Goal: Information Seeking & Learning: Learn about a topic

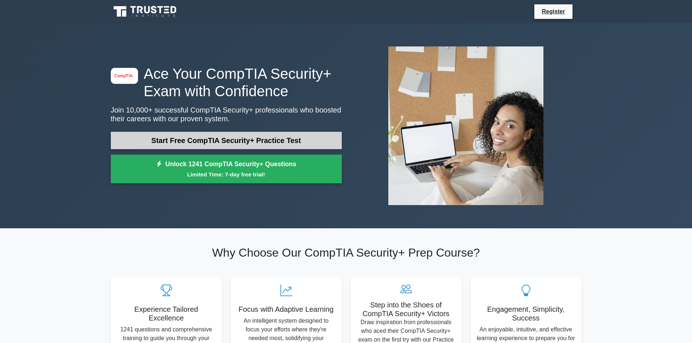
click at [307, 141] on link "Start Free CompTIA Security+ Practice Test" at bounding box center [226, 140] width 231 height 17
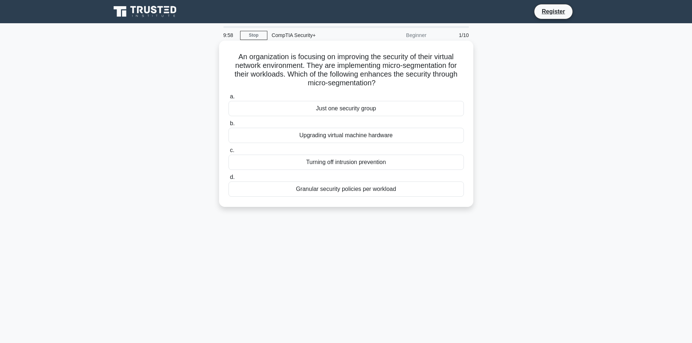
click at [284, 73] on h5 "An organization is focusing on improving the security of their virtual network …" at bounding box center [346, 70] width 237 height 36
click at [370, 110] on div "Just one security group" at bounding box center [345, 108] width 235 height 15
click at [228, 99] on input "a. Just one security group" at bounding box center [228, 96] width 0 height 5
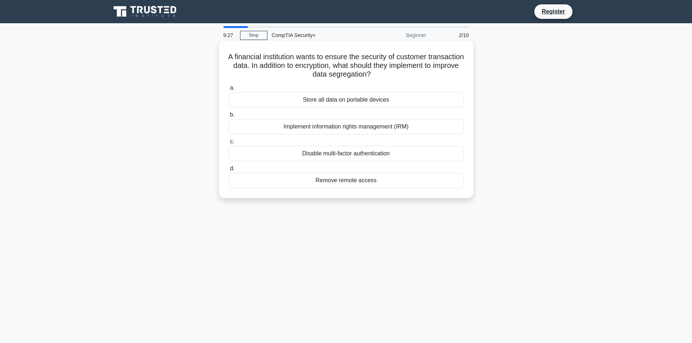
click at [420, 128] on div "Implement information rights management (IRM)" at bounding box center [345, 126] width 235 height 15
click at [228, 117] on input "b. Implement information rights management (IRM)" at bounding box center [228, 115] width 0 height 5
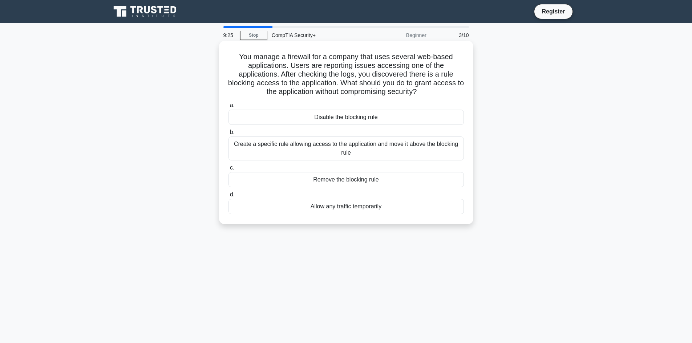
click at [299, 94] on h5 "You manage a firewall for a company that uses several web-based applications. U…" at bounding box center [346, 74] width 237 height 44
click at [301, 87] on h5 "You manage a firewall for a company that uses several web-based applications. U…" at bounding box center [346, 74] width 237 height 44
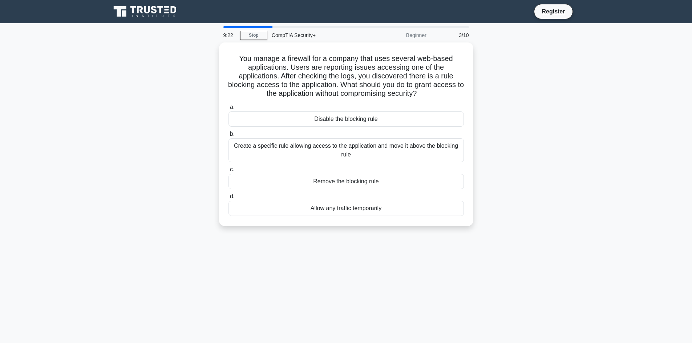
click at [417, 35] on div "Beginner" at bounding box center [399, 35] width 64 height 15
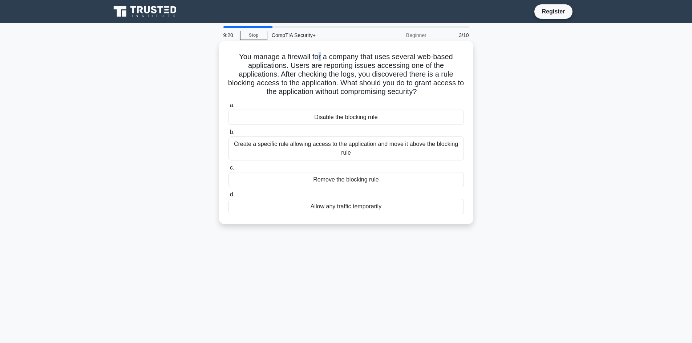
click at [320, 55] on h5 "You manage a firewall for a company that uses several web-based applications. U…" at bounding box center [346, 74] width 237 height 44
click at [313, 57] on h5 "You manage a firewall for a company that uses several web-based applications. U…" at bounding box center [346, 74] width 237 height 44
click at [330, 152] on div "Create a specific rule allowing access to the application and move it above the…" at bounding box center [345, 149] width 235 height 24
click at [228, 135] on input "b. Create a specific rule allowing access to the application and move it above …" at bounding box center [228, 132] width 0 height 5
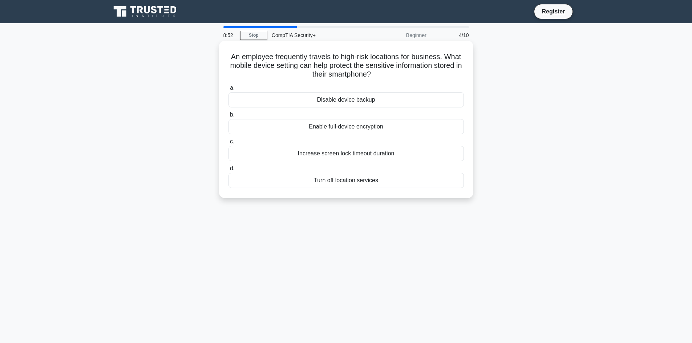
click at [401, 66] on h5 "An employee frequently travels to high-risk locations for business. What mobile…" at bounding box center [346, 65] width 237 height 27
click at [330, 55] on h5 "An employee frequently travels to high-risk locations for business. What mobile…" at bounding box center [346, 65] width 237 height 27
click at [300, 55] on h5 "An employee frequently travels to high-risk locations for business. What mobile…" at bounding box center [346, 65] width 237 height 27
click at [266, 58] on h5 "An employee frequently travels to high-risk locations for business. What mobile…" at bounding box center [346, 65] width 237 height 27
click at [240, 58] on h5 "An employee frequently travels to high-risk locations for business. What mobile…" at bounding box center [346, 65] width 237 height 27
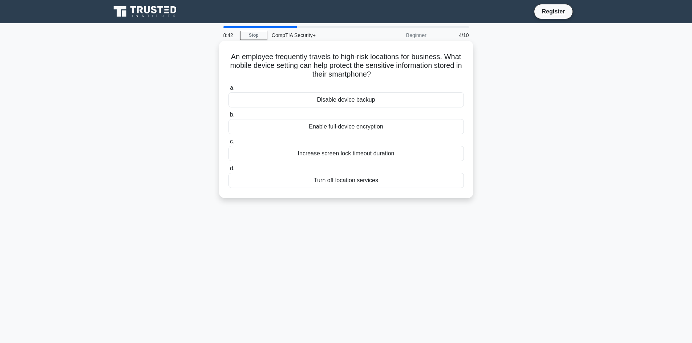
click at [243, 57] on h5 "An employee frequently travels to high-risk locations for business. What mobile…" at bounding box center [346, 65] width 237 height 27
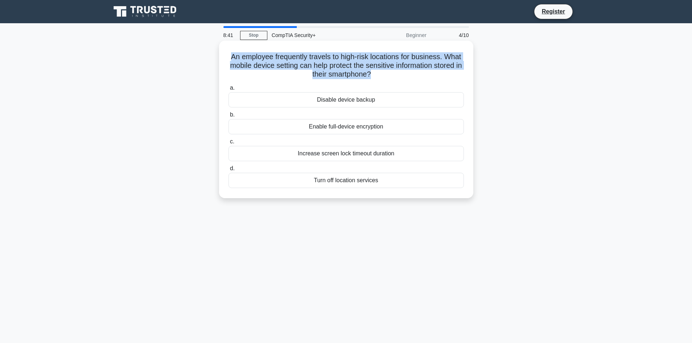
click at [243, 57] on h5 "An employee frequently travels to high-risk locations for business. What mobile…" at bounding box center [346, 65] width 237 height 27
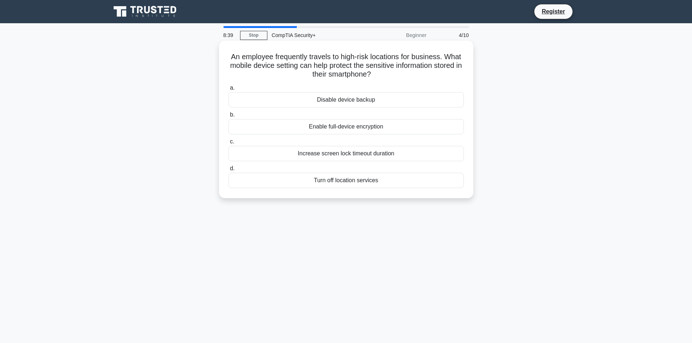
click at [268, 56] on h5 "An employee frequently travels to high-risk locations for business. What mobile…" at bounding box center [346, 65] width 237 height 27
click at [295, 55] on h5 "An employee frequently travels to high-risk locations for business. What mobile…" at bounding box center [346, 65] width 237 height 27
click at [328, 56] on h5 "An employee frequently travels to high-risk locations for business. What mobile…" at bounding box center [346, 65] width 237 height 27
click at [357, 57] on h5 "An employee frequently travels to high-risk locations for business. What mobile…" at bounding box center [346, 65] width 237 height 27
click at [344, 57] on h5 "An employee frequently travels to high-risk locations for business. What mobile…" at bounding box center [346, 65] width 237 height 27
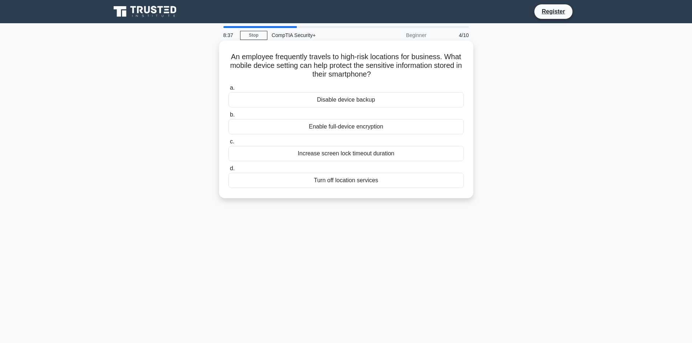
click at [355, 57] on h5 "An employee frequently travels to high-risk locations for business. What mobile…" at bounding box center [346, 65] width 237 height 27
click at [374, 57] on h5 "An employee frequently travels to high-risk locations for business. What mobile…" at bounding box center [346, 65] width 237 height 27
click at [365, 57] on h5 "An employee frequently travels to high-risk locations for business. What mobile…" at bounding box center [346, 65] width 237 height 27
click at [371, 57] on h5 "An employee frequently travels to high-risk locations for business. What mobile…" at bounding box center [346, 65] width 237 height 27
click at [374, 57] on h5 "An employee frequently travels to high-risk locations for business. What mobile…" at bounding box center [346, 65] width 237 height 27
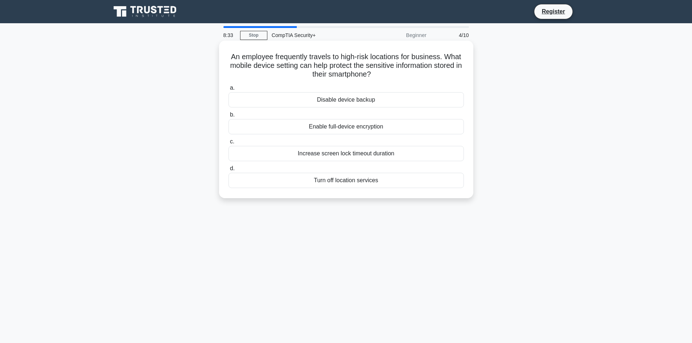
click at [306, 57] on h5 "An employee frequently travels to high-risk locations for business. What mobile…" at bounding box center [346, 65] width 237 height 27
click at [372, 154] on div "Increase screen lock timeout duration" at bounding box center [345, 153] width 235 height 15
click at [228, 144] on input "c. Increase screen lock timeout duration" at bounding box center [228, 141] width 0 height 5
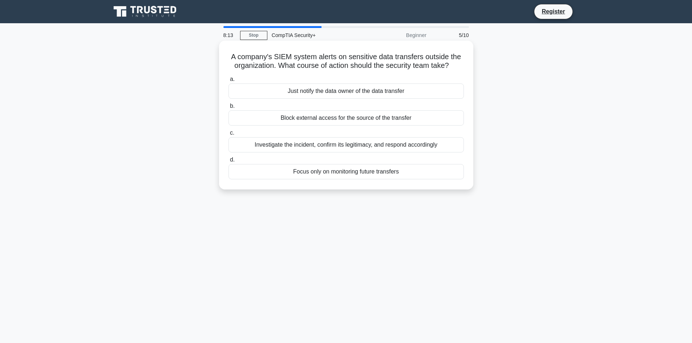
click at [336, 61] on h5 "A company's SIEM system alerts on sensitive data transfers outside the organiza…" at bounding box center [346, 61] width 237 height 18
click at [356, 57] on h5 "A company's SIEM system alerts on sensitive data transfers outside the organiza…" at bounding box center [346, 61] width 237 height 18
click at [349, 65] on h5 "A company's SIEM system alerts on sensitive data transfers outside the organiza…" at bounding box center [346, 61] width 237 height 18
click at [357, 146] on div "Investigate the incident, confirm its legitimacy, and respond accordingly" at bounding box center [345, 144] width 235 height 15
click at [228, 135] on input "c. Investigate the incident, confirm its legitimacy, and respond accordingly" at bounding box center [228, 133] width 0 height 5
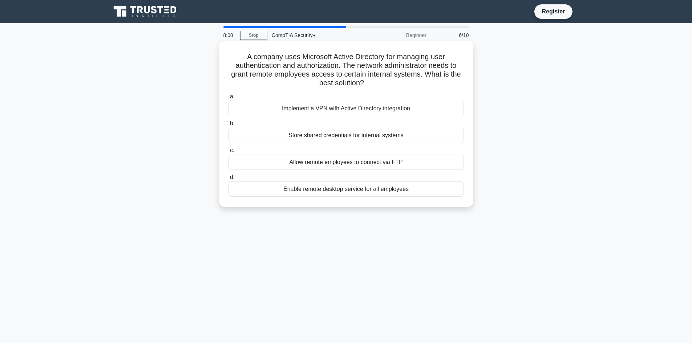
drag, startPoint x: 422, startPoint y: 89, endPoint x: 389, endPoint y: 83, distance: 33.9
click at [389, 83] on h5 "A company uses Microsoft Active Directory for managing user authentication and …" at bounding box center [346, 70] width 237 height 36
click at [340, 86] on h5 "A company uses Microsoft Active Directory for managing user authentication and …" at bounding box center [346, 70] width 237 height 36
click at [353, 85] on h5 "A company uses Microsoft Active Directory for managing user authentication and …" at bounding box center [346, 70] width 237 height 36
click at [333, 85] on h5 "A company uses Microsoft Active Directory for managing user authentication and …" at bounding box center [346, 70] width 237 height 36
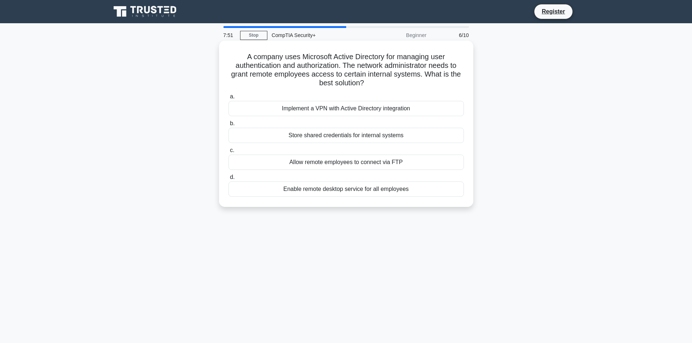
click at [324, 86] on h5 "A company uses Microsoft Active Directory for managing user authentication and …" at bounding box center [346, 70] width 237 height 36
click at [341, 85] on h5 "A company uses Microsoft Active Directory for managing user authentication and …" at bounding box center [346, 70] width 237 height 36
click at [353, 84] on h5 "A company uses Microsoft Active Directory for managing user authentication and …" at bounding box center [346, 70] width 237 height 36
click at [362, 66] on h5 "A company uses Microsoft Active Directory for managing user authentication and …" at bounding box center [346, 70] width 237 height 36
click at [353, 75] on h5 "A company uses Microsoft Active Directory for managing user authentication and …" at bounding box center [346, 70] width 237 height 36
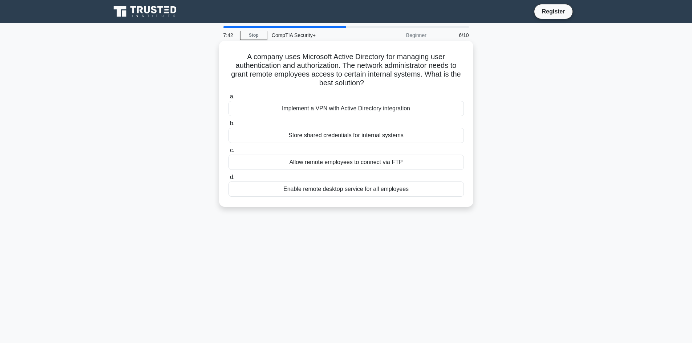
click at [347, 82] on h5 "A company uses Microsoft Active Directory for managing user authentication and …" at bounding box center [346, 70] width 237 height 36
click at [359, 108] on div "Implement a VPN with Active Directory integration" at bounding box center [345, 108] width 235 height 15
click at [228, 99] on input "a. Implement a VPN with Active Directory integration" at bounding box center [228, 96] width 0 height 5
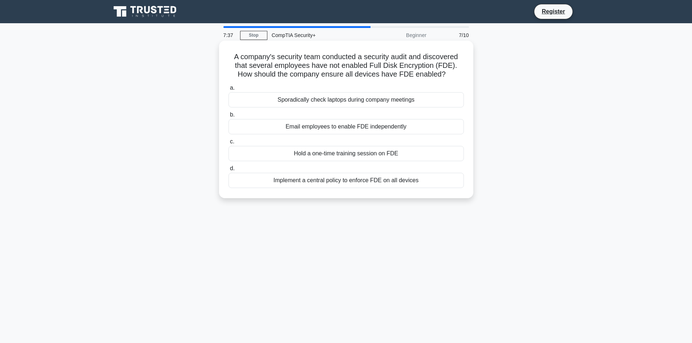
click at [292, 76] on h5 "A company's security team conducted a security audit and discovered that severa…" at bounding box center [346, 65] width 237 height 27
click at [263, 77] on h5 "A company's security team conducted a security audit and discovered that severa…" at bounding box center [346, 65] width 237 height 27
click at [250, 77] on h5 "A company's security team conducted a security audit and discovered that severa…" at bounding box center [346, 65] width 237 height 27
click at [246, 77] on h5 "A company's security team conducted a security audit and discovered that severa…" at bounding box center [346, 65] width 237 height 27
click at [370, 68] on h5 "A company's security team conducted a security audit and discovered that severa…" at bounding box center [346, 65] width 237 height 27
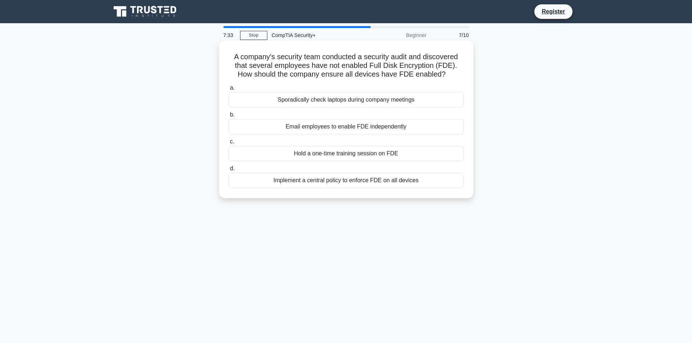
click at [383, 75] on h5 "A company's security team conducted a security audit and discovered that severa…" at bounding box center [346, 65] width 237 height 27
click at [351, 75] on h5 "A company's security team conducted a security audit and discovered that severa…" at bounding box center [346, 65] width 237 height 27
click at [294, 75] on h5 "A company's security team conducted a security audit and discovered that severa…" at bounding box center [346, 65] width 237 height 27
click at [265, 74] on h5 "A company's security team conducted a security audit and discovered that severa…" at bounding box center [346, 65] width 237 height 27
click at [245, 76] on h5 "A company's security team conducted a security audit and discovered that severa…" at bounding box center [346, 65] width 237 height 27
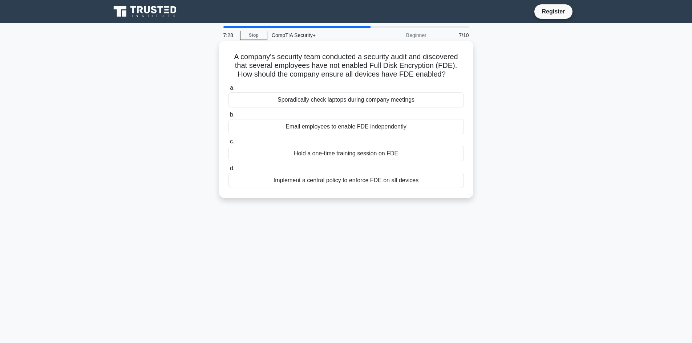
click at [299, 74] on h5 "A company's security team conducted a security audit and discovered that severa…" at bounding box center [346, 65] width 237 height 27
click at [366, 182] on div "Implement a central policy to enforce FDE on all devices" at bounding box center [345, 180] width 235 height 15
click at [228, 171] on input "d. Implement a central policy to enforce FDE on all devices" at bounding box center [228, 168] width 0 height 5
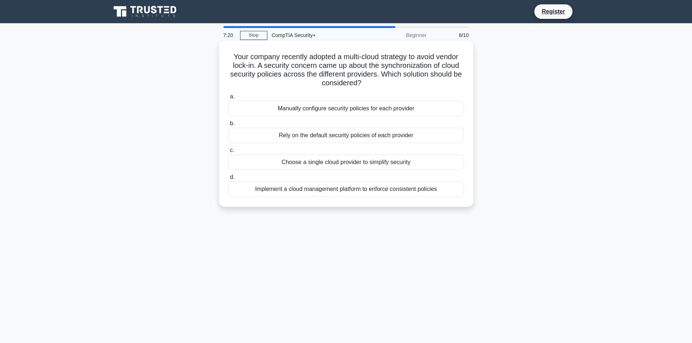
click at [326, 81] on h5 "Your company recently adopted a multi-cloud strategy to avoid vendor lock-in. A…" at bounding box center [346, 70] width 237 height 36
click at [377, 190] on div "Implement a cloud management platform to enforce consistent policies" at bounding box center [345, 189] width 235 height 15
click at [228, 180] on input "d. Implement a cloud management platform to enforce consistent policies" at bounding box center [228, 177] width 0 height 5
click at [376, 83] on h5 "An organization implements a new cloud-based application that requires users to…" at bounding box center [346, 70] width 237 height 36
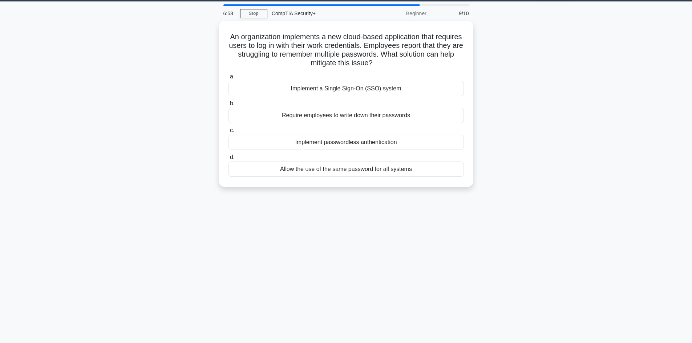
scroll to position [25, 0]
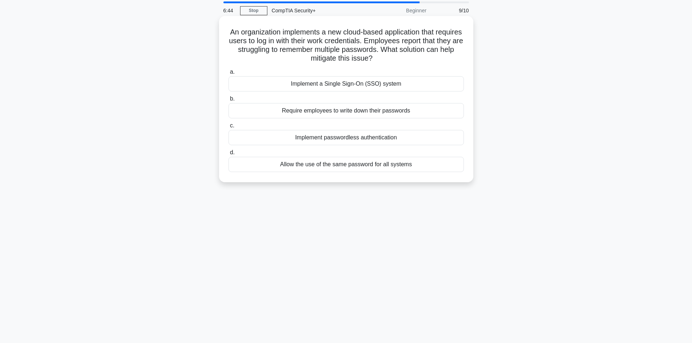
click at [350, 86] on div "Implement a Single Sign-On (SSO) system" at bounding box center [345, 83] width 235 height 15
click at [228, 74] on input "a. Implement a Single Sign-On (SSO) system" at bounding box center [228, 72] width 0 height 5
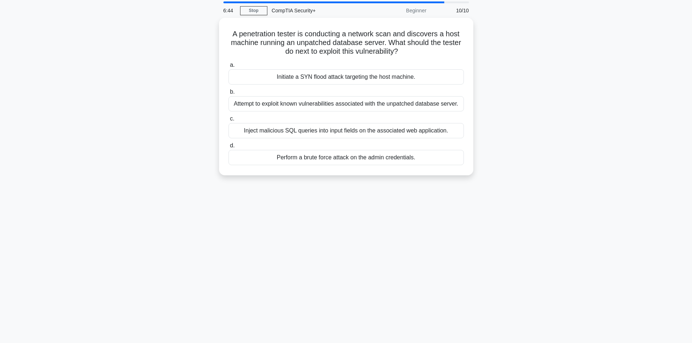
scroll to position [0, 0]
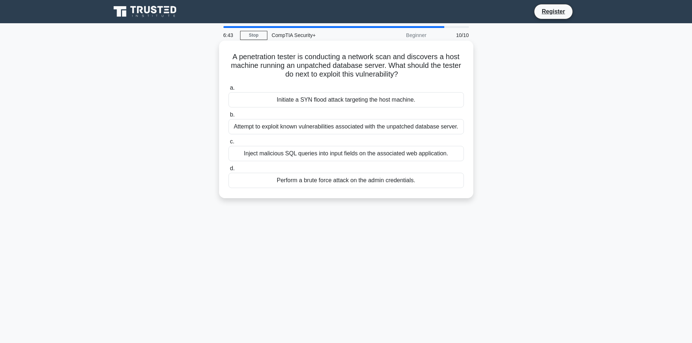
click at [351, 77] on h5 "A penetration tester is conducting a network scan and discovers a host machine …" at bounding box center [346, 65] width 237 height 27
click at [333, 76] on h5 "A penetration tester is conducting a network scan and discovers a host machine …" at bounding box center [346, 65] width 237 height 27
click at [326, 133] on div "Attempt to exploit known vulnerabilities associated with the unpatched database…" at bounding box center [345, 126] width 235 height 15
click at [228, 117] on input "b. Attempt to exploit known vulnerabilities associated with the unpatched datab…" at bounding box center [228, 115] width 0 height 5
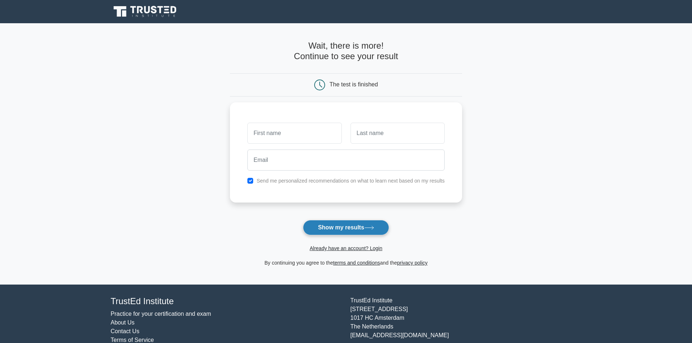
click at [357, 230] on button "Show my results" at bounding box center [346, 227] width 86 height 15
click at [363, 225] on button "Show my results" at bounding box center [346, 227] width 86 height 15
click at [522, 119] on main "Wait, there is more! Continue to see your result The test is finished and the" at bounding box center [346, 153] width 692 height 261
click at [394, 182] on label "Send me personalized recommendations on what to learn next based on my results" at bounding box center [350, 179] width 188 height 6
click at [248, 182] on div "Send me personalized recommendations on what to learn next based on my results" at bounding box center [346, 179] width 206 height 9
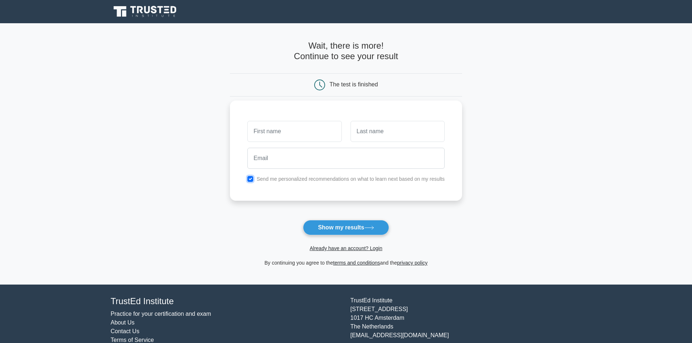
click at [250, 181] on input "checkbox" at bounding box center [250, 179] width 6 height 6
checkbox input "false"
click at [294, 154] on input "email" at bounding box center [345, 158] width 197 height 21
paste input "xyvoprdkpifnvlpezy@xfavaj.com"
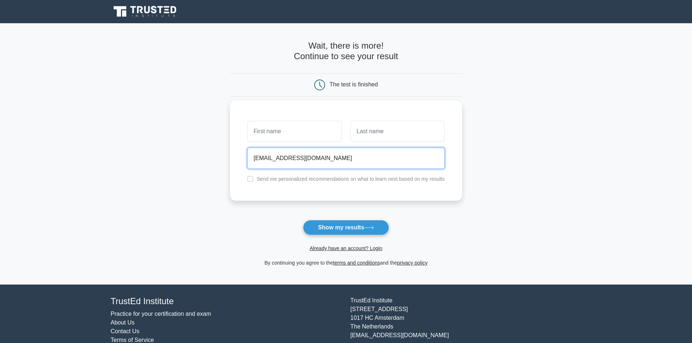
type input "xyvoprdkpifnvlpezy@xfavaj.com"
click at [297, 135] on input "text" at bounding box center [294, 131] width 94 height 21
type input "test"
click at [383, 135] on input "text" at bounding box center [397, 131] width 94 height 21
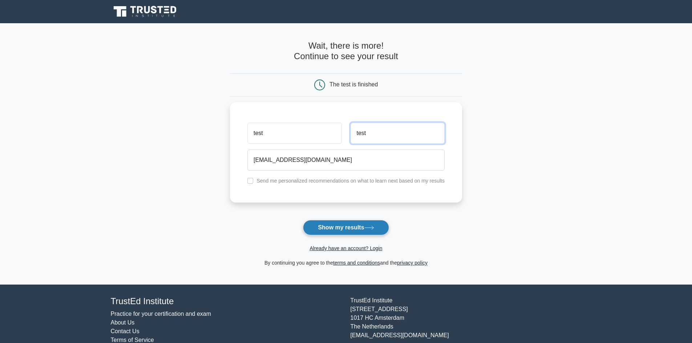
type input "test"
click at [358, 227] on button "Show my results" at bounding box center [346, 227] width 86 height 15
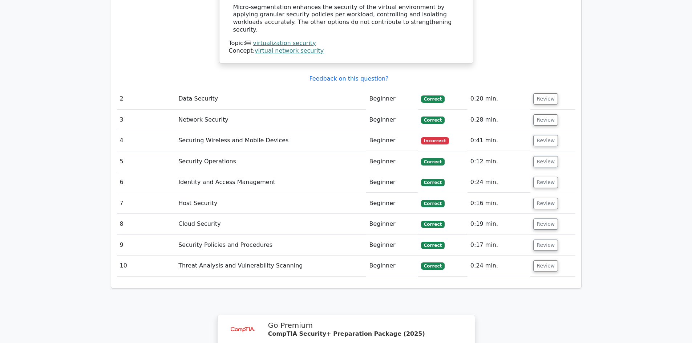
scroll to position [888, 0]
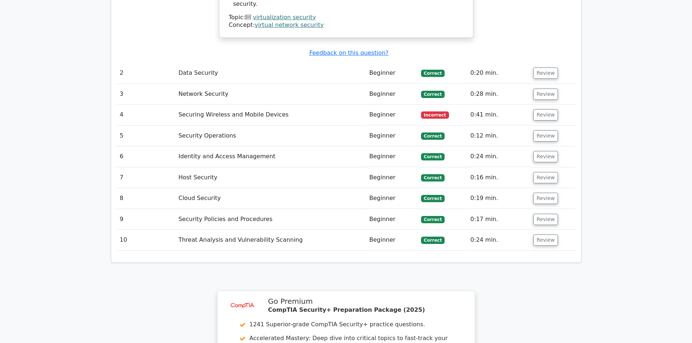
drag, startPoint x: 484, startPoint y: 222, endPoint x: 506, endPoint y: 217, distance: 21.9
click at [506, 217] on div "Question # Topic Difficulty Result Time Spent Action 1 Virtualization Security …" at bounding box center [346, 8] width 458 height 495
